Goal: Information Seeking & Learning: Learn about a topic

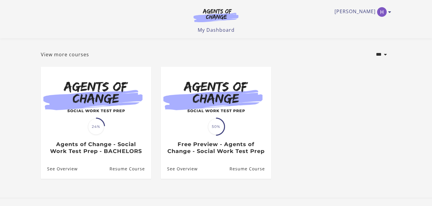
scroll to position [24, 0]
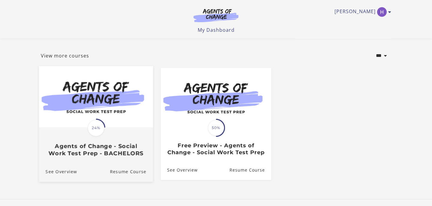
click at [126, 153] on h3 "Agents of Change - Social Work Test Prep - BACHELORS" at bounding box center [96, 150] width 101 height 14
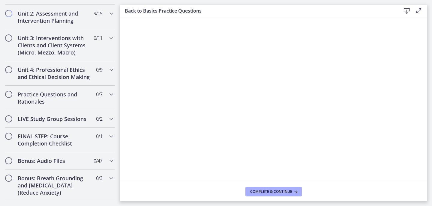
scroll to position [365, 0]
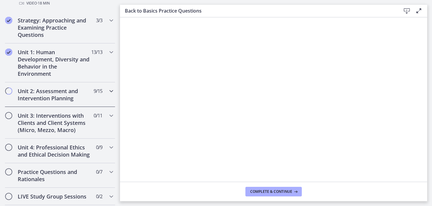
click at [60, 89] on h2 "Unit 2: Assessment and Intervention Planning" at bounding box center [54, 95] width 73 height 14
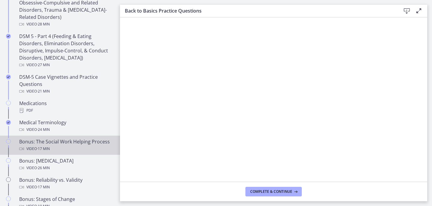
click at [58, 144] on div "Bonus: The Social Work Helping Process Video · 17 min" at bounding box center [66, 145] width 94 height 14
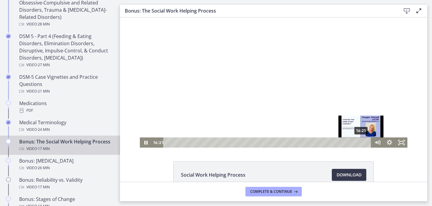
click at [362, 143] on div "Playbar" at bounding box center [360, 142] width 3 height 3
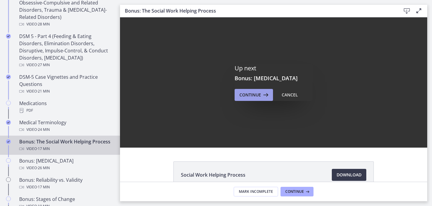
click at [247, 92] on span "Continue" at bounding box center [250, 94] width 22 height 7
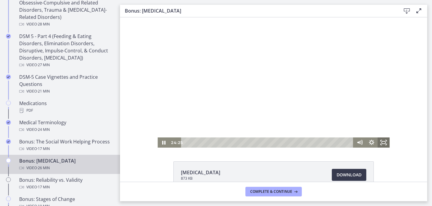
click at [383, 143] on icon "Fullscreen" at bounding box center [384, 143] width 12 height 10
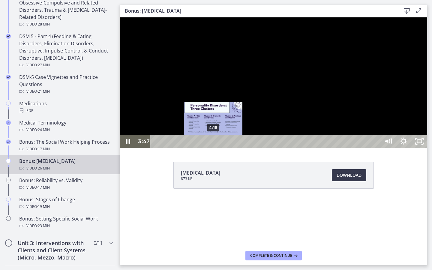
click at [214, 148] on div "4:15" at bounding box center [266, 141] width 220 height 13
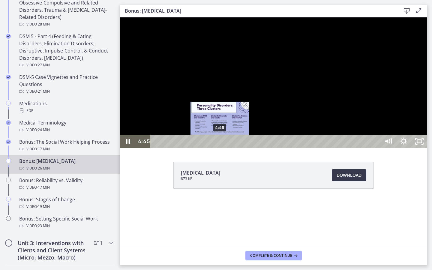
click at [220, 148] on div "4:45" at bounding box center [266, 141] width 220 height 13
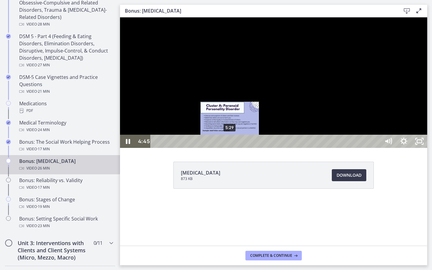
click at [230, 148] on div "5:29" at bounding box center [266, 141] width 220 height 13
click at [225, 148] on div "5:07" at bounding box center [266, 141] width 220 height 13
click at [231, 148] on div "5:26" at bounding box center [266, 141] width 220 height 13
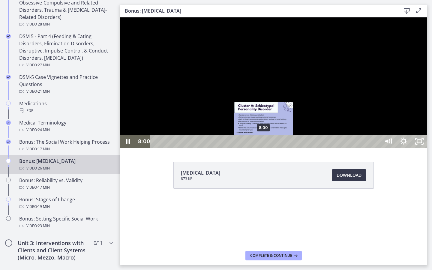
click at [264, 148] on div "8:00" at bounding box center [266, 141] width 220 height 13
click at [270, 148] on div "8:27" at bounding box center [266, 141] width 220 height 13
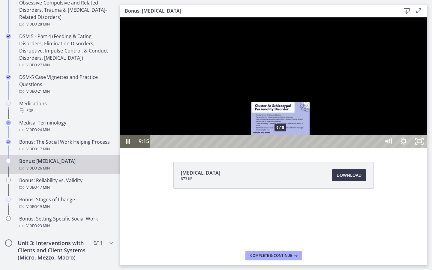
click at [281, 148] on div "9:15" at bounding box center [266, 141] width 220 height 13
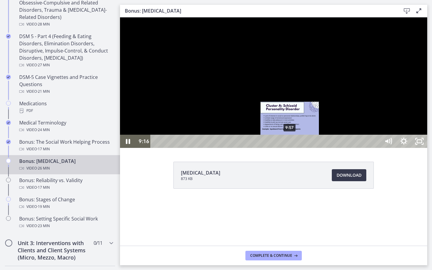
click at [291, 148] on div "9:57" at bounding box center [266, 141] width 220 height 13
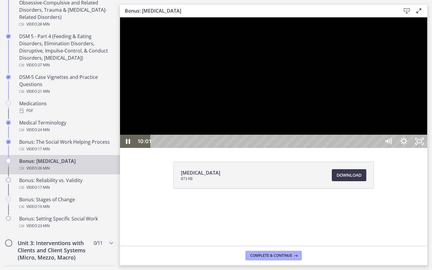
click at [314, 148] on div at bounding box center [273, 82] width 307 height 130
click at [120, 17] on button "Play Video: chtpa6pl07nsrrbj7670.mp4" at bounding box center [120, 17] width 0 height 0
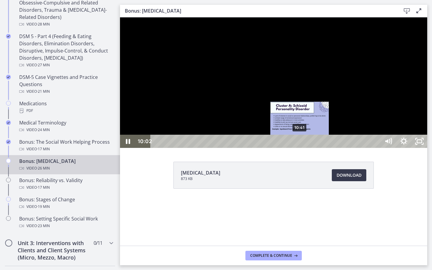
click at [300, 148] on div "10:41" at bounding box center [266, 141] width 220 height 13
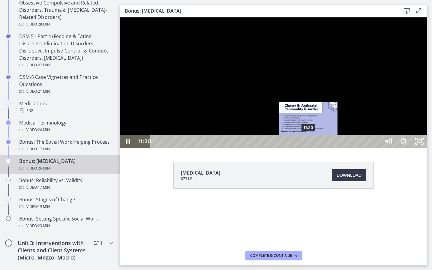
click at [309, 148] on div "11:20" at bounding box center [266, 141] width 220 height 13
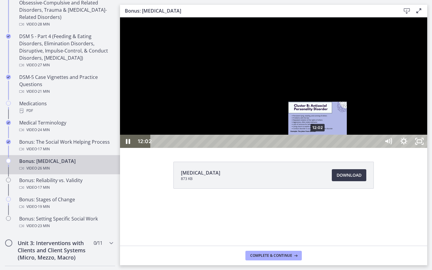
click at [318, 148] on div "12:02" at bounding box center [266, 141] width 220 height 13
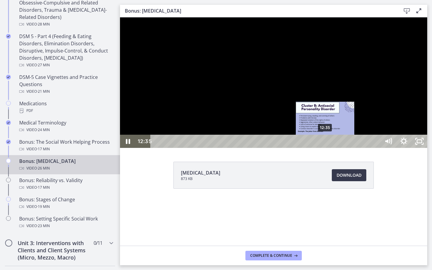
click at [325, 148] on div "12:35" at bounding box center [266, 141] width 220 height 13
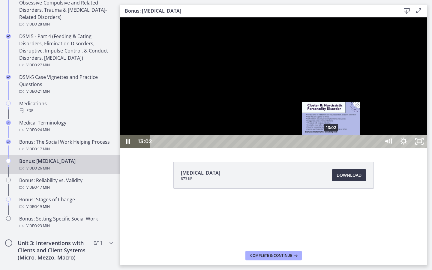
click at [331, 148] on div "13:02" at bounding box center [266, 141] width 220 height 13
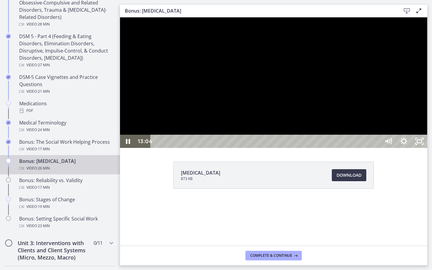
click at [392, 148] on div at bounding box center [273, 82] width 307 height 130
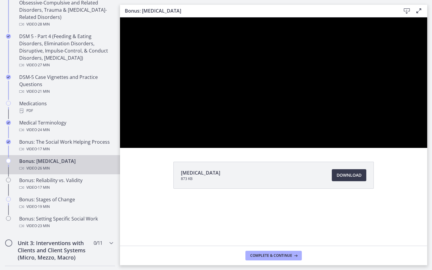
click at [120, 17] on button "Play Video: chtpa6pl07nsrrbj7670.mp4" at bounding box center [120, 17] width 0 height 0
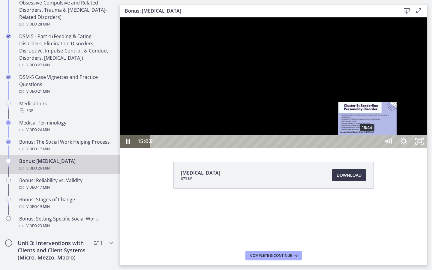
click at [368, 148] on div "15:44" at bounding box center [266, 141] width 220 height 13
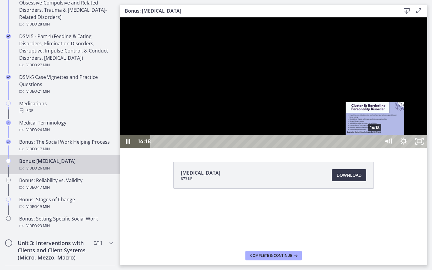
click at [375, 148] on div "16:18" at bounding box center [266, 141] width 220 height 13
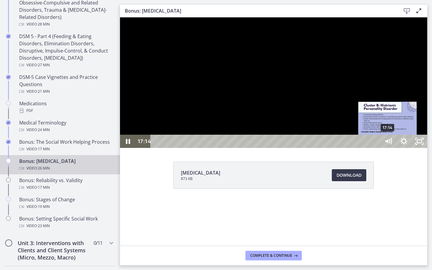
click at [376, 148] on div "17:14" at bounding box center [266, 141] width 220 height 13
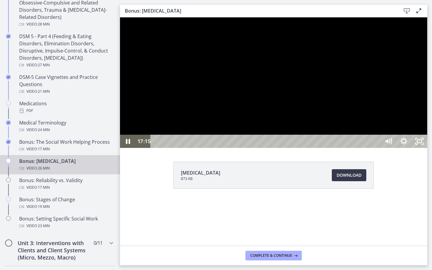
click at [381, 148] on div at bounding box center [273, 82] width 307 height 130
click at [422, 143] on rect "Unfullscreen" at bounding box center [420, 141] width 6 height 4
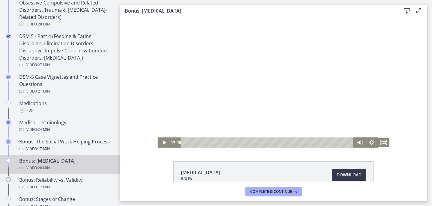
click at [247, 70] on div at bounding box center [273, 82] width 232 height 130
click at [383, 147] on icon "Fullscreen" at bounding box center [384, 143] width 12 height 10
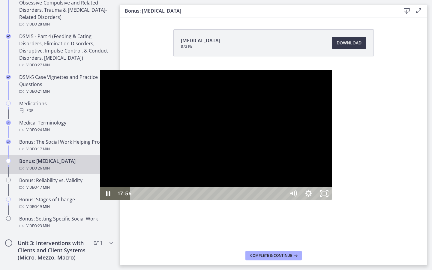
click at [277, 200] on div "17:56" at bounding box center [208, 193] width 145 height 13
click at [281, 200] on div "18:33" at bounding box center [208, 193] width 145 height 13
click at [328, 200] on div at bounding box center [216, 135] width 232 height 130
click at [281, 200] on div "22:52" at bounding box center [208, 193] width 145 height 13
click at [281, 200] on div "23:43" at bounding box center [208, 193] width 145 height 13
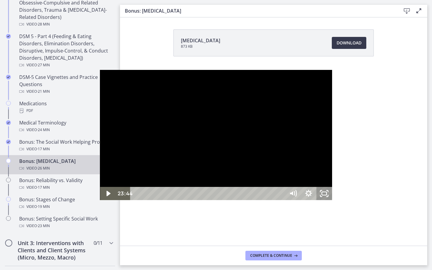
click at [332, 200] on icon "Unfullscreen" at bounding box center [324, 193] width 16 height 13
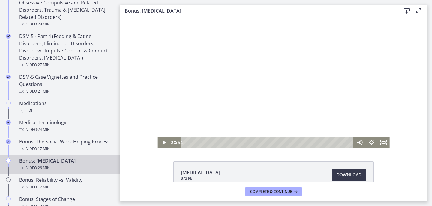
click at [333, 118] on div at bounding box center [273, 82] width 232 height 130
click at [346, 144] on div "24:57" at bounding box center [267, 143] width 165 height 10
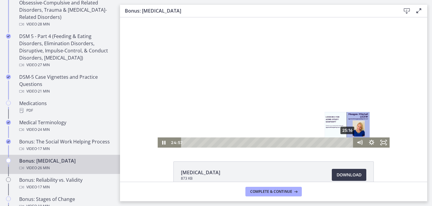
click at [348, 143] on div "25:16" at bounding box center [267, 143] width 165 height 10
click at [349, 143] on div "25:28" at bounding box center [267, 143] width 165 height 10
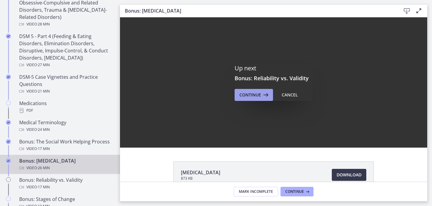
click at [239, 95] on button "Continue" at bounding box center [254, 95] width 38 height 12
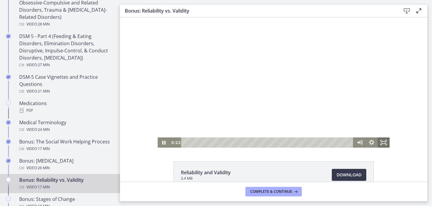
click at [383, 141] on icon "Fullscreen" at bounding box center [384, 143] width 12 height 10
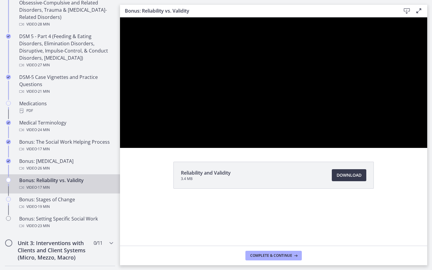
click at [412, 135] on button "Unfullscreen" at bounding box center [420, 141] width 16 height 13
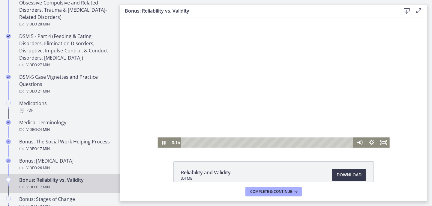
click at [367, 125] on div at bounding box center [273, 82] width 232 height 130
click at [361, 127] on div at bounding box center [273, 82] width 232 height 130
click at [318, 113] on div at bounding box center [273, 82] width 232 height 130
click at [382, 144] on rect "Fullscreen" at bounding box center [383, 142] width 4 height 3
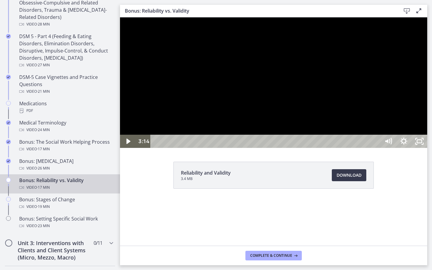
click at [427, 100] on div at bounding box center [273, 82] width 307 height 130
click at [427, 148] on div at bounding box center [273, 82] width 307 height 130
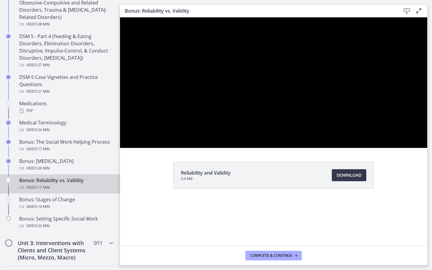
click at [120, 17] on button "Play Video: cls55igrkbac72sj7790.mp4" at bounding box center [120, 17] width 0 height 0
click at [120, 17] on button "Pause: cls55igrkbac72sj7790.mp4" at bounding box center [120, 17] width 0 height 0
click at [120, 17] on button "Play Video: cls55igrkbac72sj7790.mp4" at bounding box center [120, 17] width 0 height 0
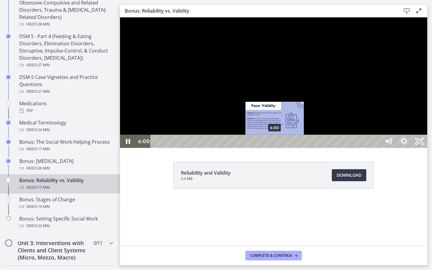
click at [275, 148] on div "6:00" at bounding box center [266, 141] width 220 height 13
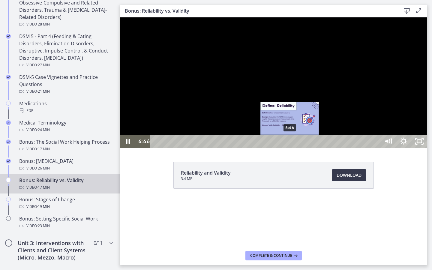
click at [290, 148] on div "6:46" at bounding box center [266, 141] width 220 height 13
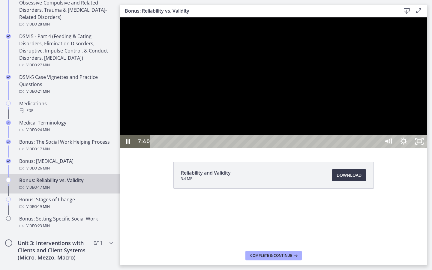
click at [344, 91] on div at bounding box center [273, 82] width 307 height 130
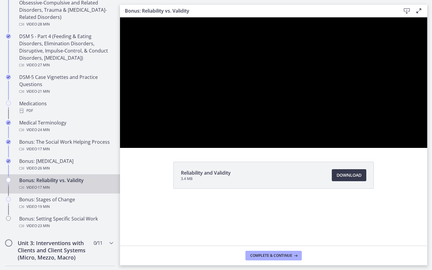
click at [120, 17] on button "Play Video: cls55igrkbac72sj7790.mp4" at bounding box center [120, 17] width 0 height 0
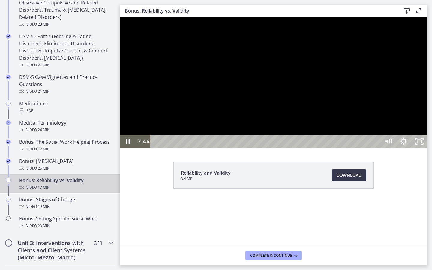
click at [120, 17] on button "Pause: cls55igrkbac72sj7790.mp4" at bounding box center [120, 17] width 0 height 0
click at [120, 17] on button "Play Video: cls55igrkbac72sj7790.mp4" at bounding box center [120, 17] width 0 height 0
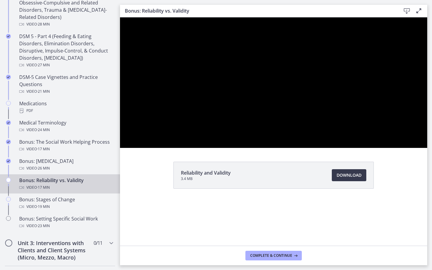
click at [120, 17] on button "Pause: cls55igrkbac72sj7790.mp4" at bounding box center [120, 17] width 0 height 0
click at [120, 17] on button "Play Video: cls55igrkbac72sj7790.mp4" at bounding box center [120, 17] width 0 height 0
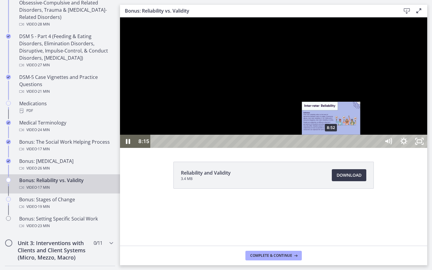
click at [331, 148] on div "8:52" at bounding box center [266, 141] width 220 height 13
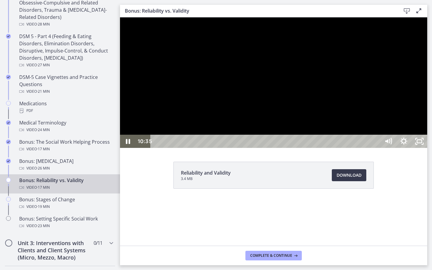
click at [357, 148] on div at bounding box center [273, 82] width 307 height 130
click at [120, 17] on button "Play Video: cls55igrkbac72sj7790.mp4" at bounding box center [120, 17] width 0 height 0
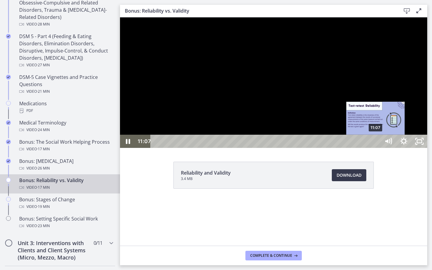
click at [376, 148] on div "11:07" at bounding box center [266, 141] width 220 height 13
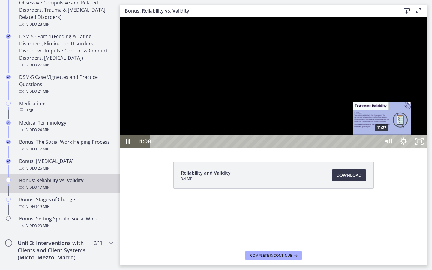
click at [391, 148] on div at bounding box center [273, 82] width 307 height 130
